Goal: Task Accomplishment & Management: Complete application form

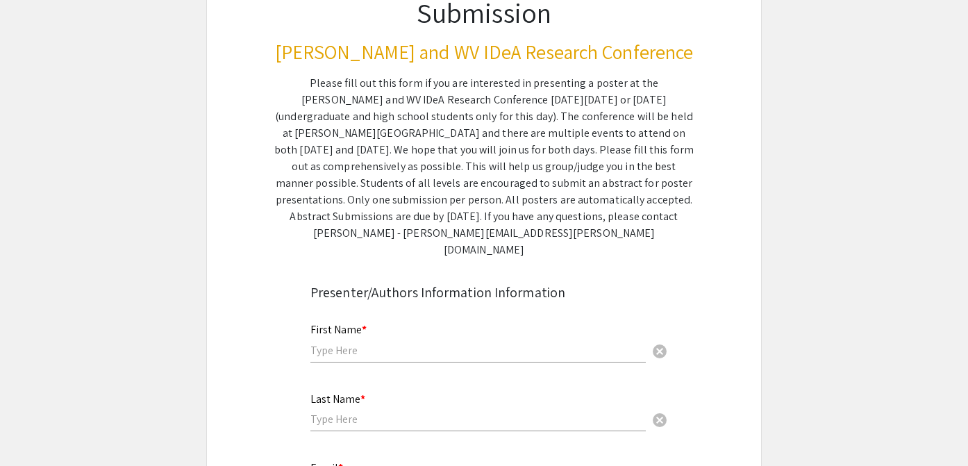
scroll to position [42, 0]
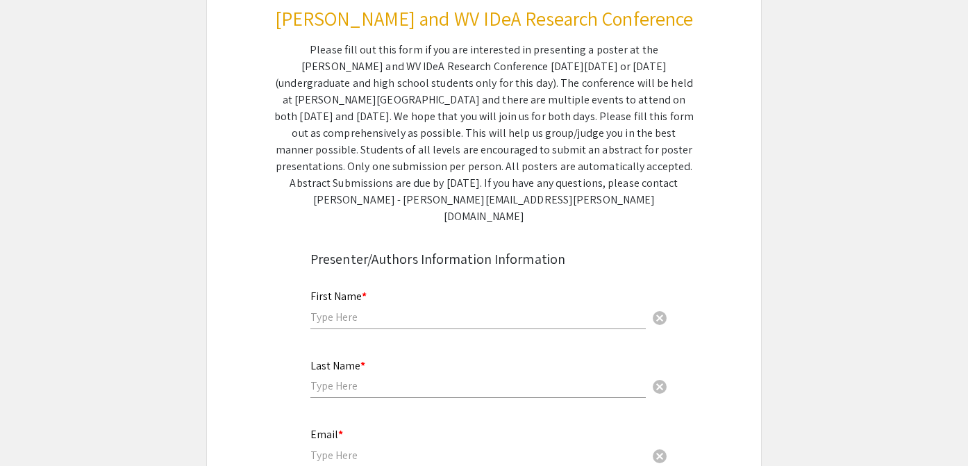
scroll to position [221, 0]
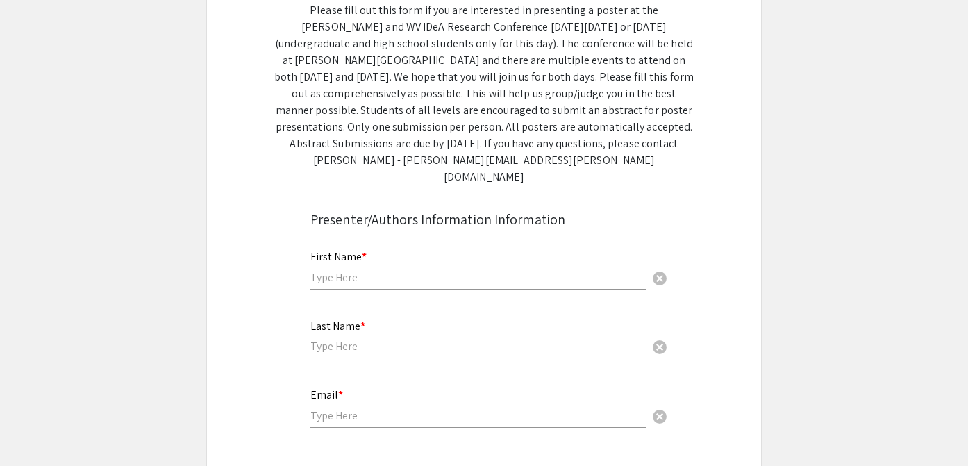
click at [416, 270] on input "text" at bounding box center [477, 277] width 335 height 15
type input "[PERSON_NAME]"
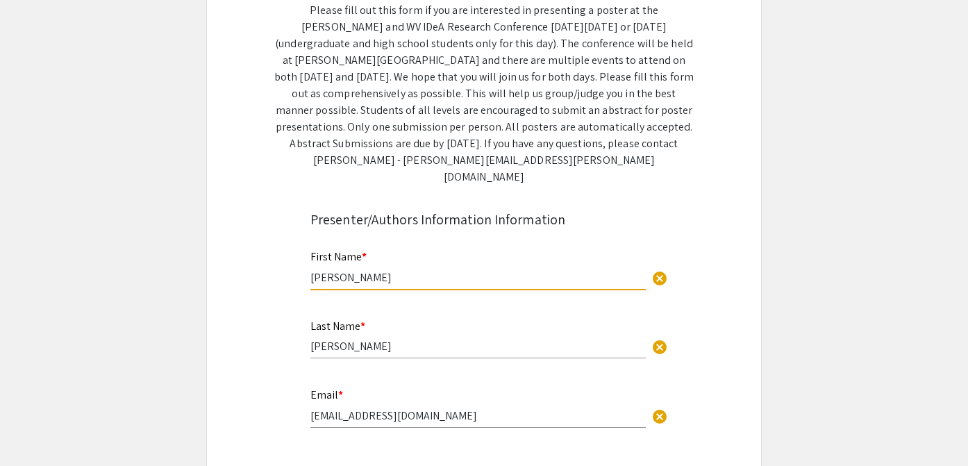
click at [447, 408] on input "[EMAIL_ADDRESS][DOMAIN_NAME]" at bounding box center [477, 415] width 335 height 15
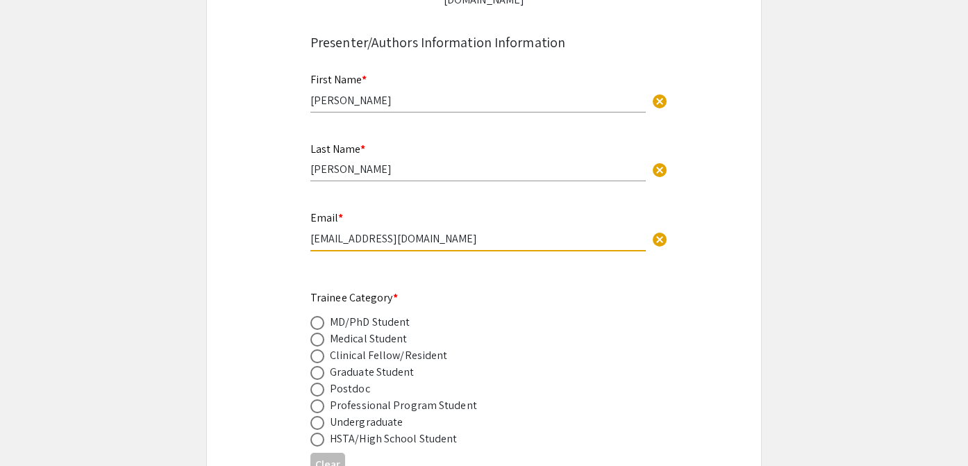
scroll to position [403, 0]
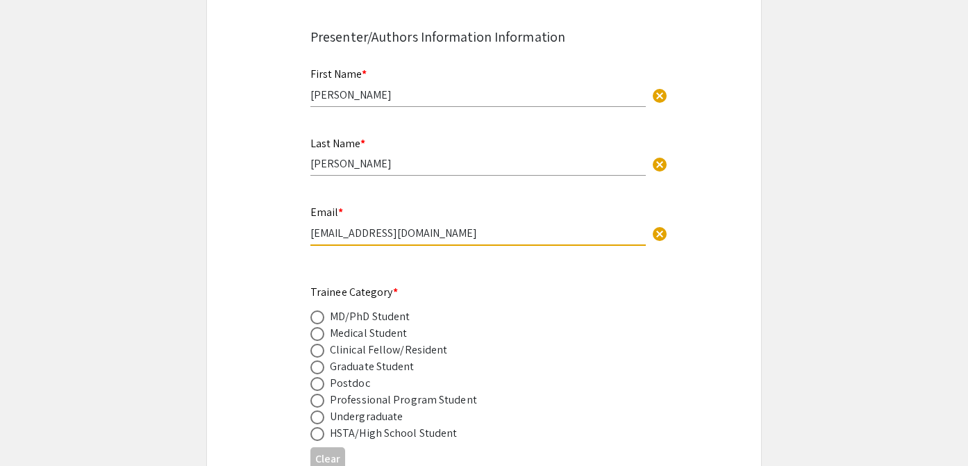
type input "[EMAIL_ADDRESS][DOMAIN_NAME]"
click at [317, 310] on span at bounding box center [317, 317] width 14 height 14
click at [317, 310] on input "radio" at bounding box center [317, 317] width 14 height 14
radio input "true"
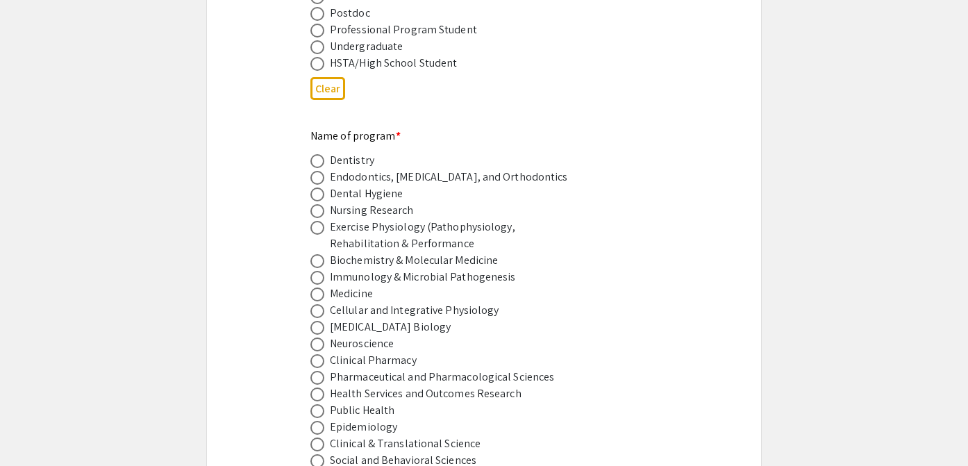
scroll to position [787, 0]
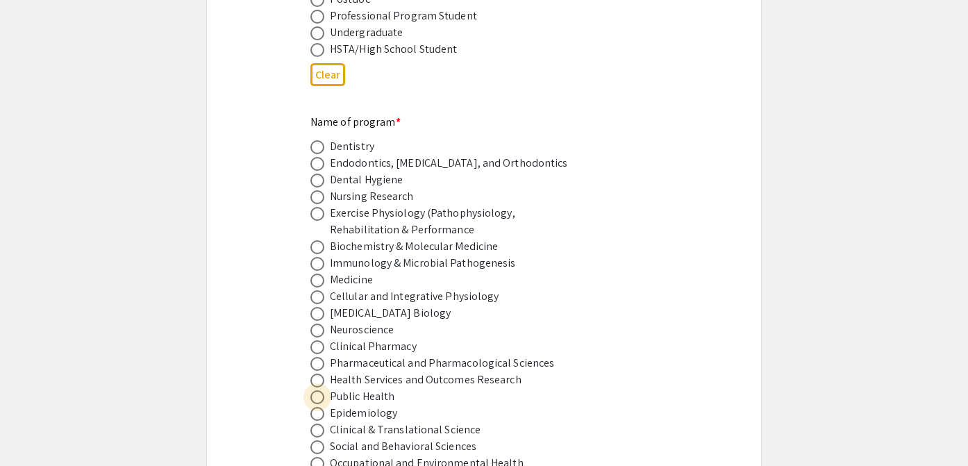
click at [319, 390] on span at bounding box center [317, 397] width 14 height 14
click at [319, 390] on input "radio" at bounding box center [317, 397] width 14 height 14
radio input "true"
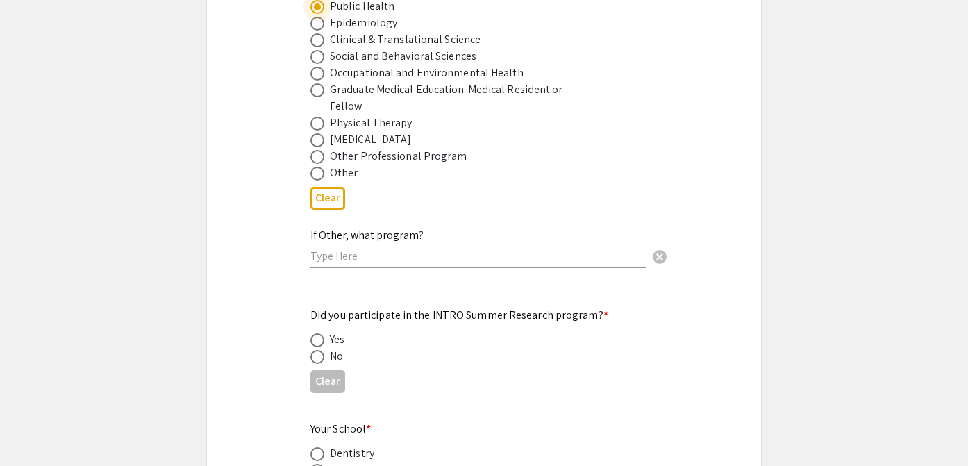
scroll to position [1178, 0]
click at [319, 349] on span at bounding box center [317, 356] width 14 height 14
click at [319, 349] on input "radio" at bounding box center [317, 356] width 14 height 14
radio input "true"
click at [346, 248] on input "text" at bounding box center [477, 255] width 335 height 15
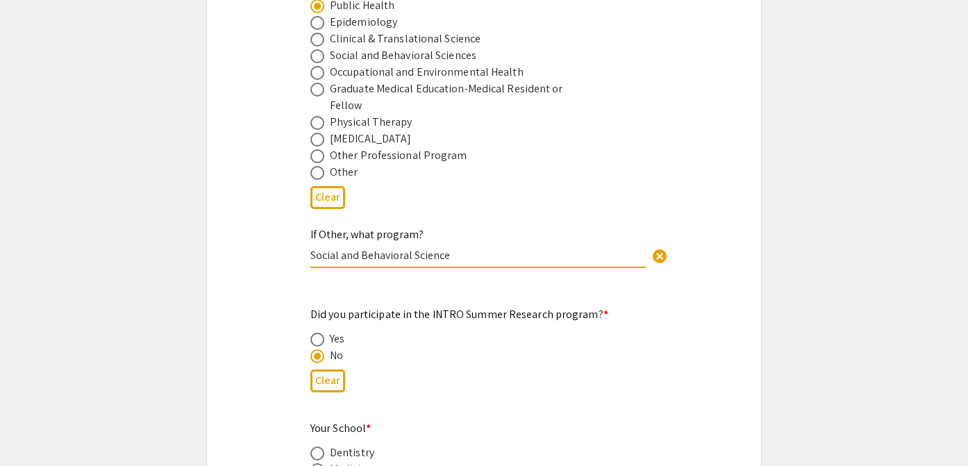
type input "Social and Behavioral Science"
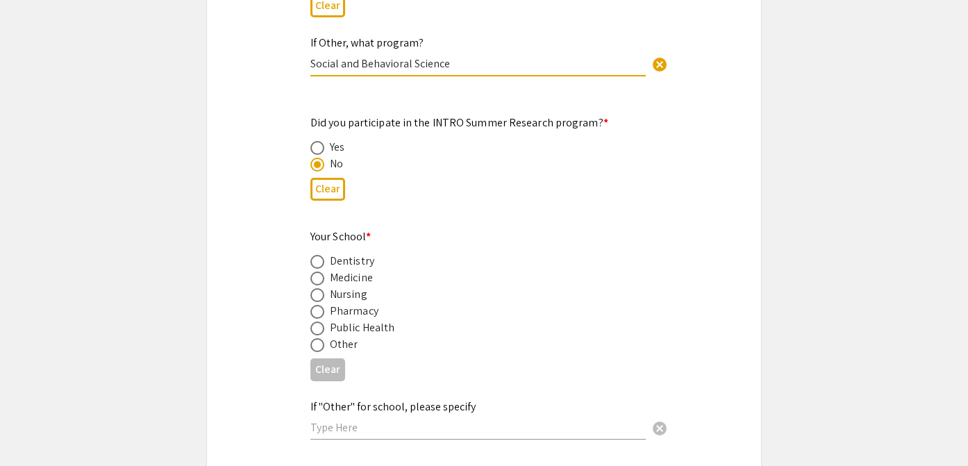
scroll to position [1394, 0]
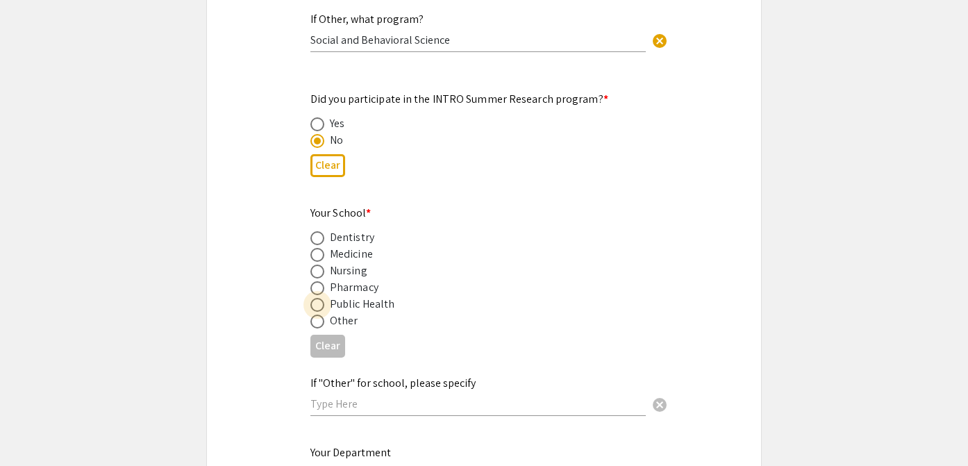
click at [319, 298] on span at bounding box center [317, 305] width 14 height 14
click at [319, 298] on input "radio" at bounding box center [317, 305] width 14 height 14
radio input "true"
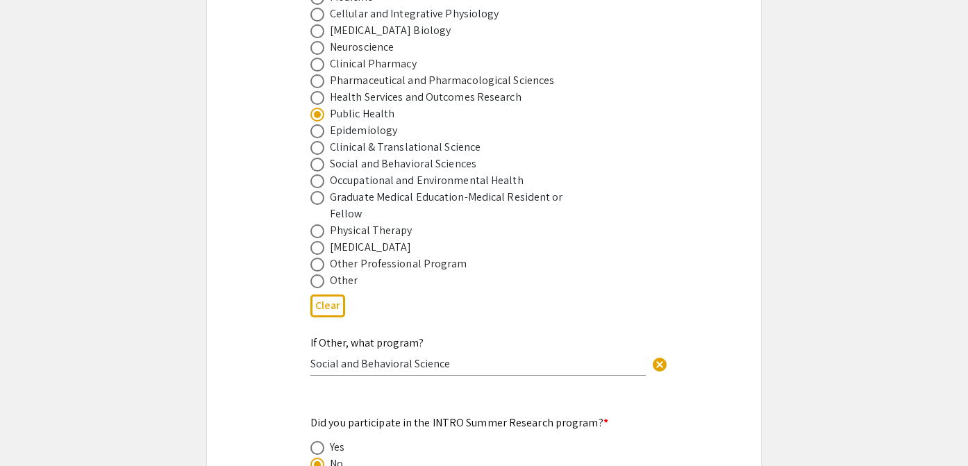
scroll to position [1071, 0]
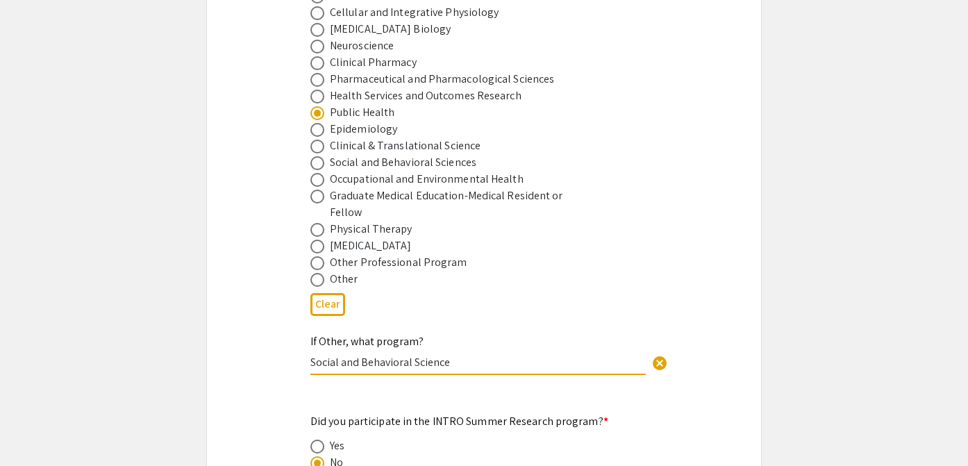
drag, startPoint x: 457, startPoint y: 345, endPoint x: 297, endPoint y: 349, distance: 159.8
click at [319, 156] on span at bounding box center [317, 163] width 14 height 14
click at [319, 156] on input "radio" at bounding box center [317, 163] width 14 height 14
radio input "true"
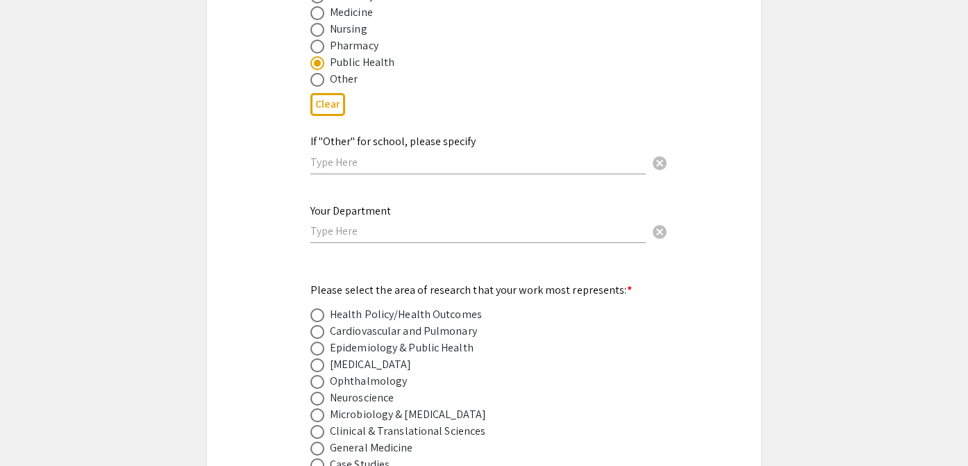
scroll to position [1639, 0]
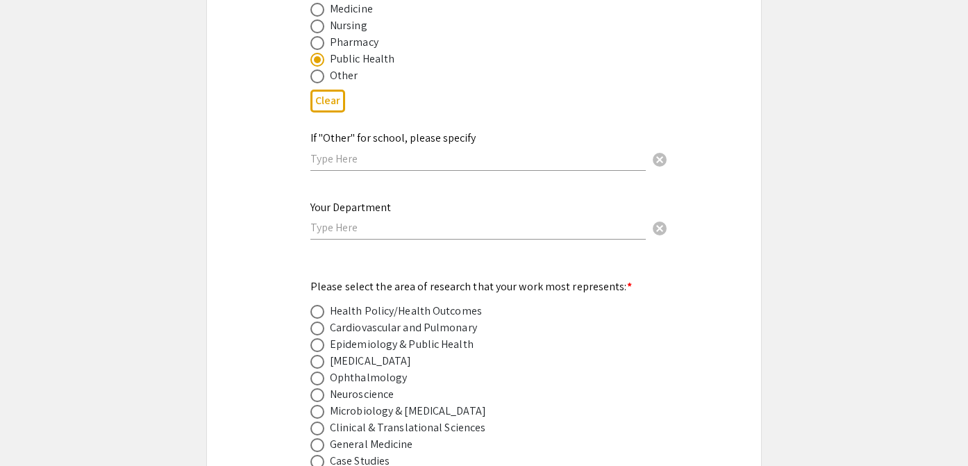
click at [398, 220] on input "text" at bounding box center [477, 227] width 335 height 15
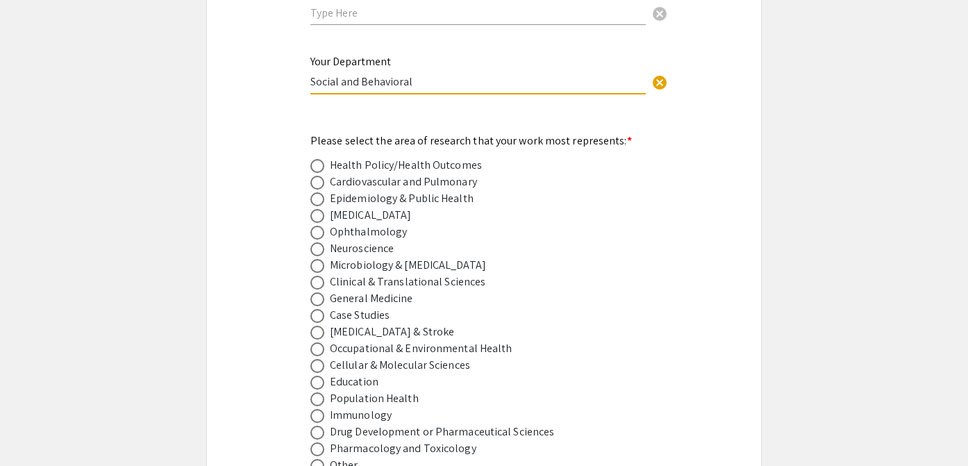
scroll to position [1790, 0]
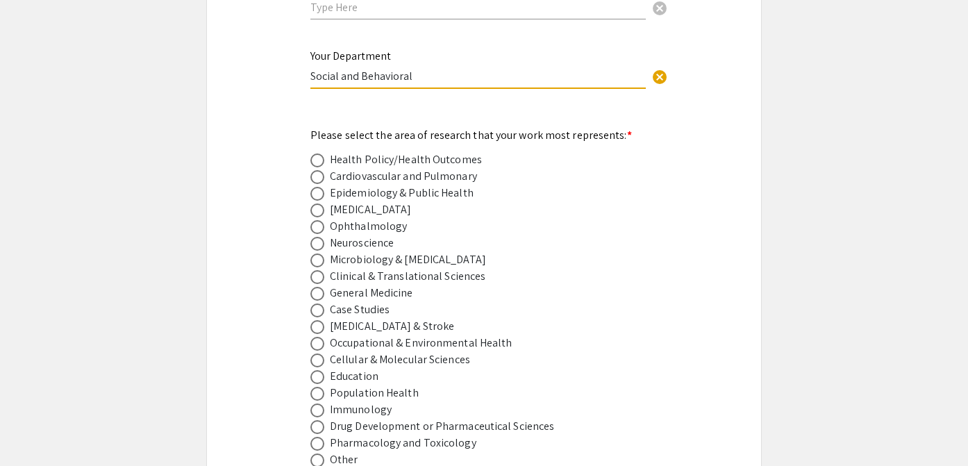
type input "Social and Behavioral"
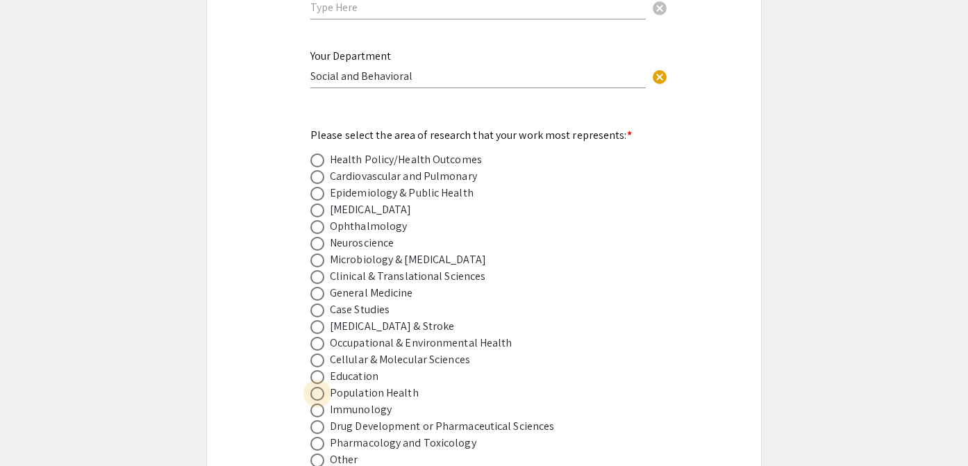
click at [320, 387] on span at bounding box center [317, 394] width 14 height 14
click at [320, 387] on input "radio" at bounding box center [317, 394] width 14 height 14
radio input "true"
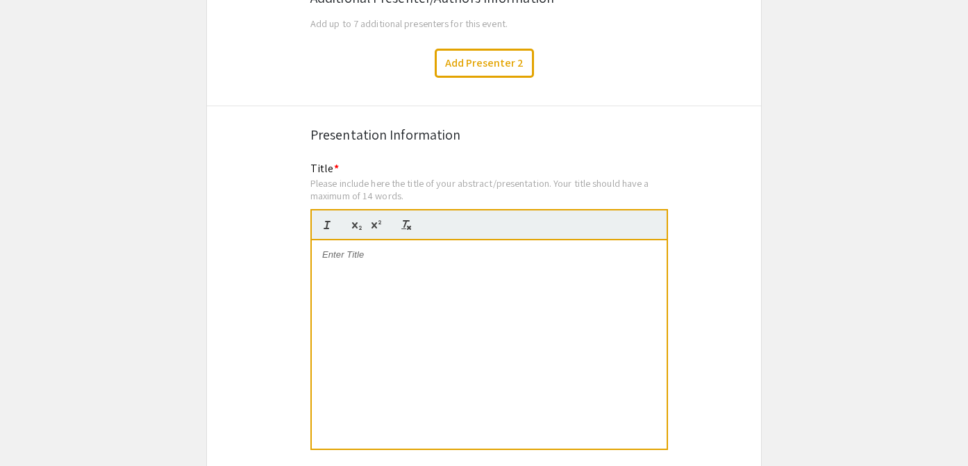
scroll to position [2445, 0]
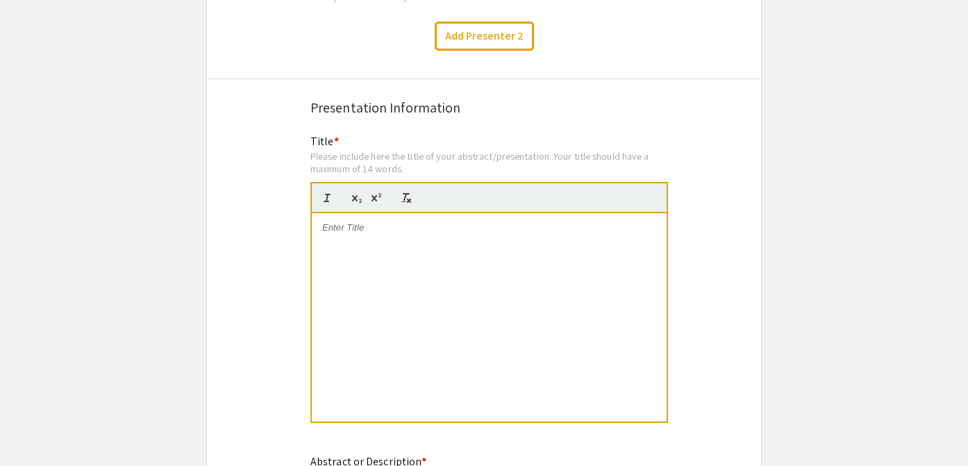
click at [397, 244] on div at bounding box center [489, 317] width 355 height 208
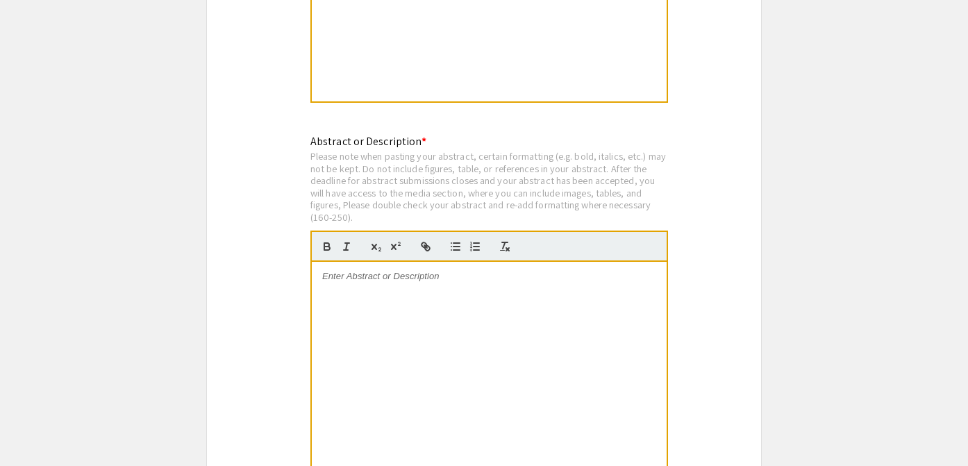
scroll to position [2766, 0]
click at [374, 269] on div at bounding box center [489, 364] width 355 height 208
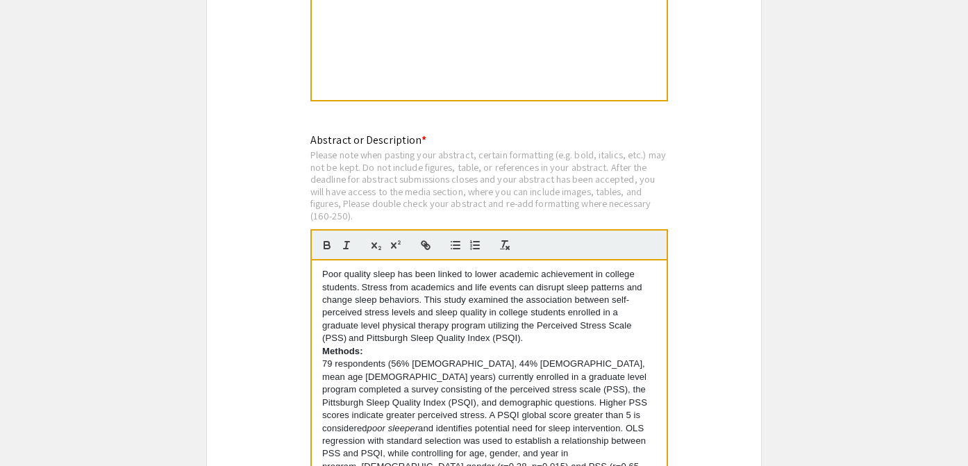
scroll to position [0, 0]
click at [321, 260] on div "Poor quality sleep has been linked to lower academic achievement in college stu…" at bounding box center [489, 364] width 355 height 208
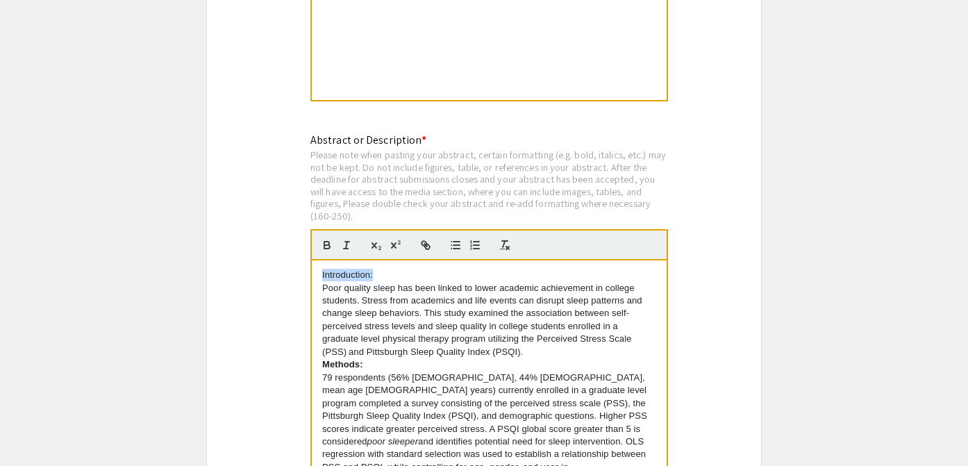
drag, startPoint x: 385, startPoint y: 258, endPoint x: 315, endPoint y: 256, distance: 70.2
click at [315, 260] on div "Introduction: Poor quality sleep has been linked to lower academic achievement …" at bounding box center [489, 364] width 355 height 208
click at [324, 245] on icon "button" at bounding box center [327, 246] width 6 height 3
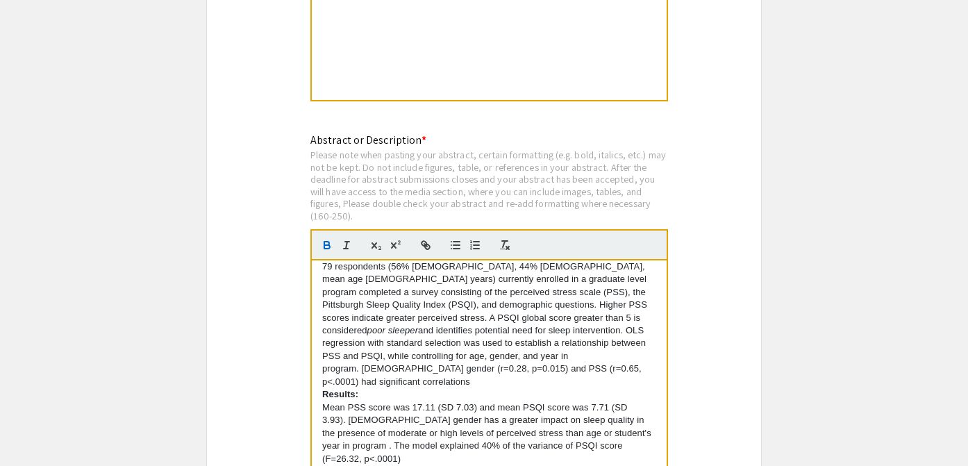
scroll to position [180, 0]
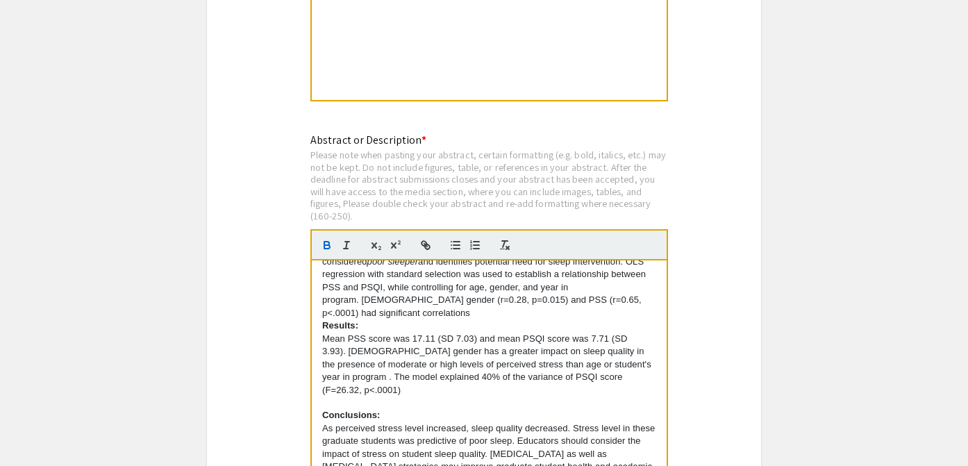
click at [359, 396] on p at bounding box center [489, 402] width 334 height 12
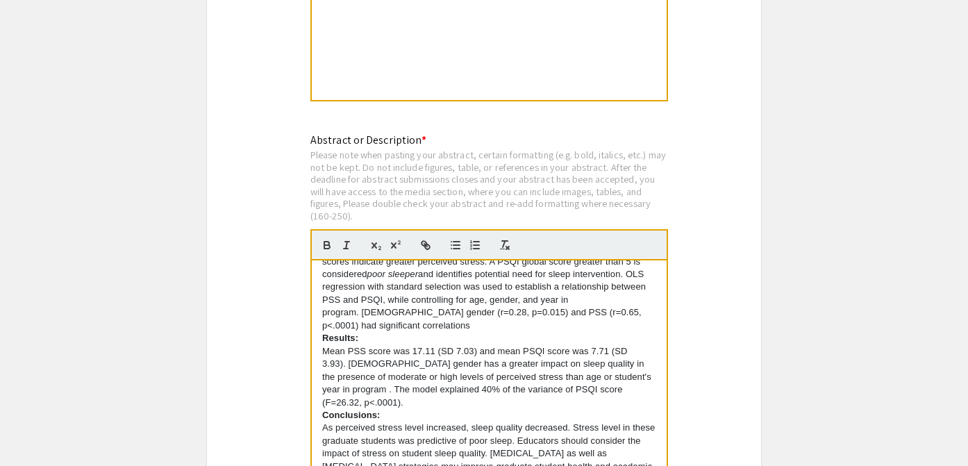
click at [614, 348] on p "Mean PSS score was 17.11 (SD 7.03) and mean PSQI score was 7.71 (SD 3.93). [DEM…" at bounding box center [489, 377] width 334 height 64
click at [324, 345] on p "Mean PSS score was 17.11 (SD 7.03) and mean PSQI score was 7.71 (SD 3.93). [DEM…" at bounding box center [489, 377] width 334 height 64
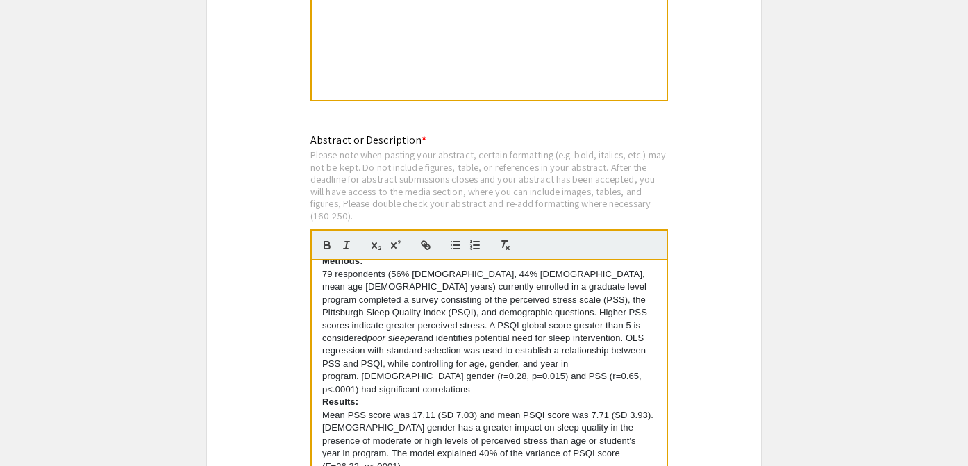
scroll to position [100, 0]
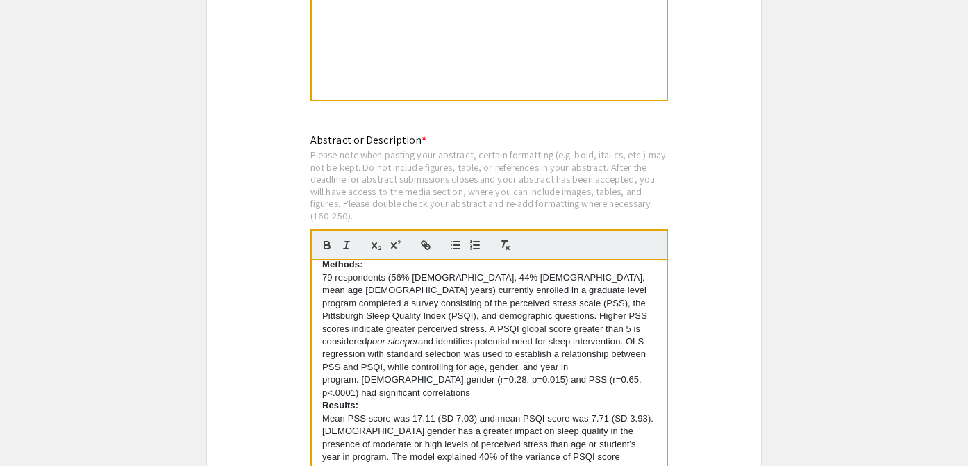
click at [421, 370] on p "79 respondents (56% [DEMOGRAPHIC_DATA], 44% [DEMOGRAPHIC_DATA], mean age [DEMOG…" at bounding box center [489, 336] width 334 height 128
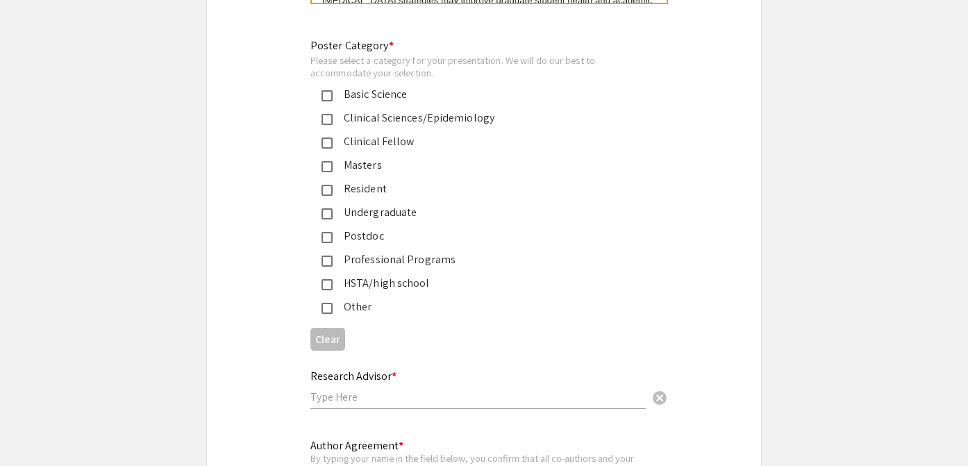
scroll to position [3234, 0]
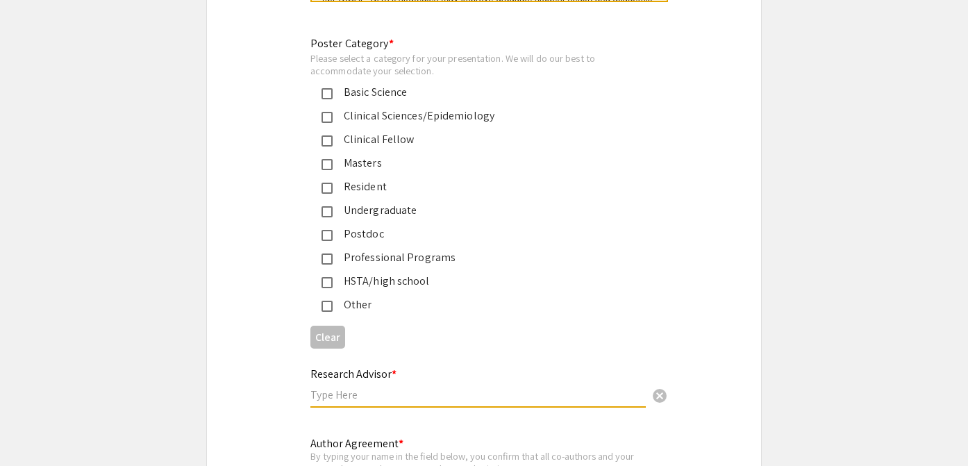
click at [383, 387] on input "text" at bounding box center [477, 394] width 335 height 15
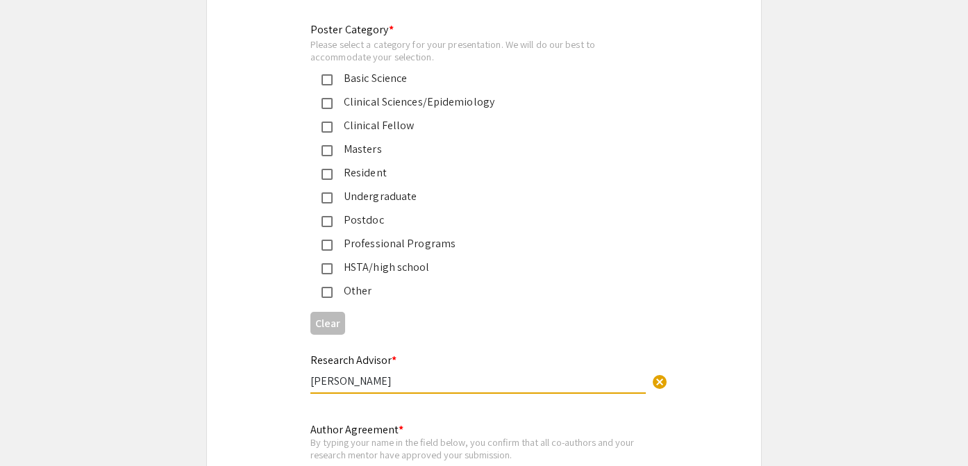
click at [326, 374] on input "[PERSON_NAME]" at bounding box center [477, 381] width 335 height 15
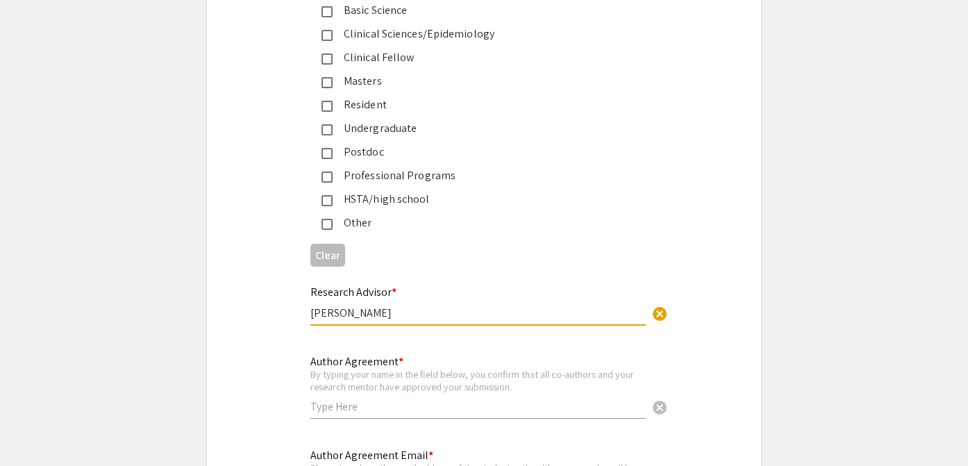
scroll to position [3326, 0]
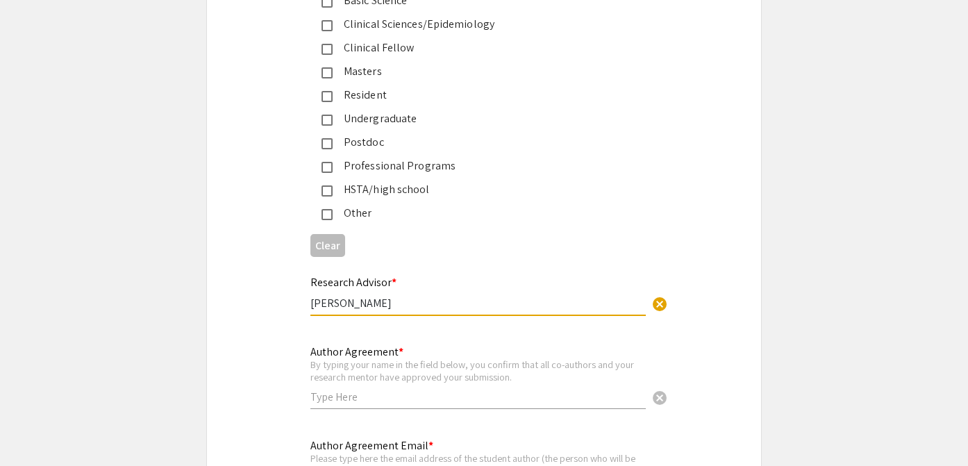
type input "[PERSON_NAME]"
click at [414, 390] on input "text" at bounding box center [477, 397] width 335 height 15
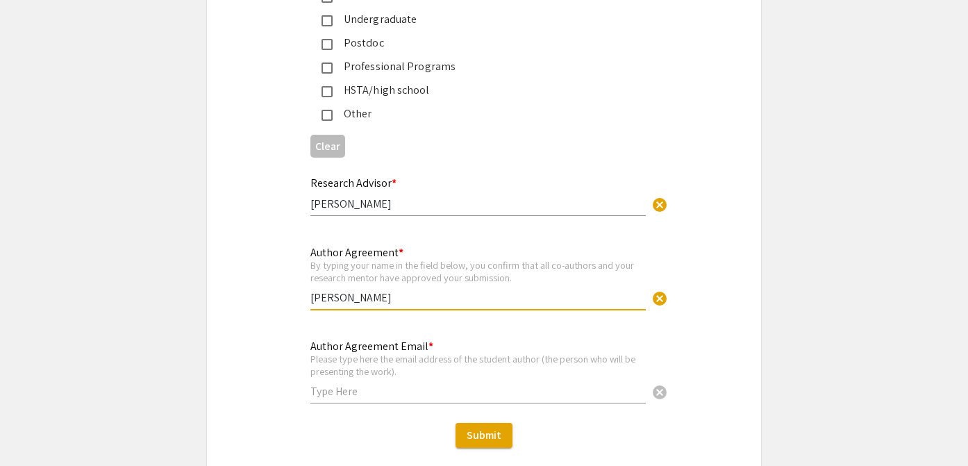
scroll to position [3426, 0]
type input "[PERSON_NAME]"
click at [362, 383] on input "text" at bounding box center [477, 390] width 335 height 15
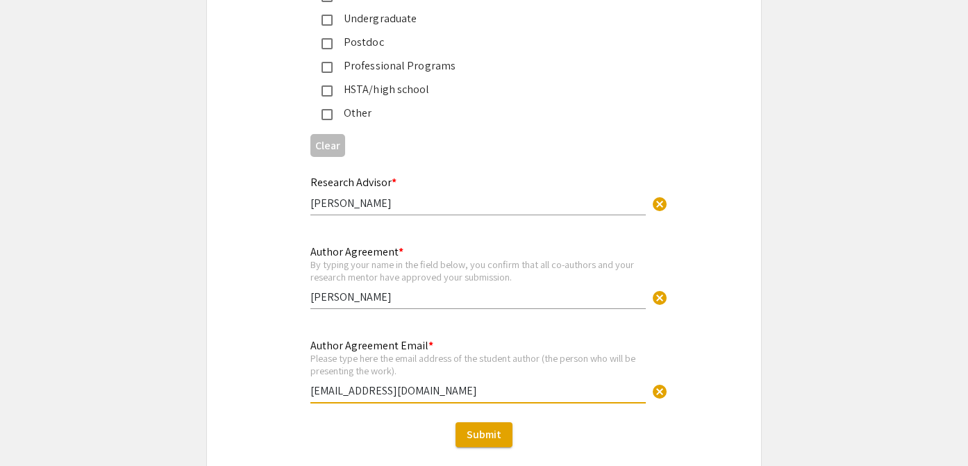
type input "[EMAIL_ADDRESS][DOMAIN_NAME]"
